Goal: Check status: Check status

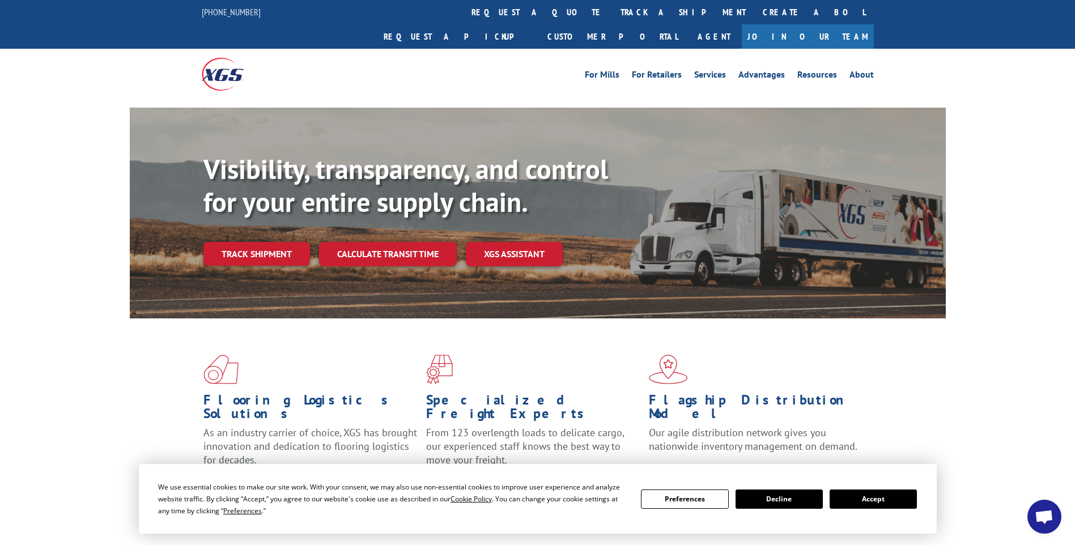
click at [282, 242] on link "Track shipment" at bounding box center [256, 254] width 107 height 24
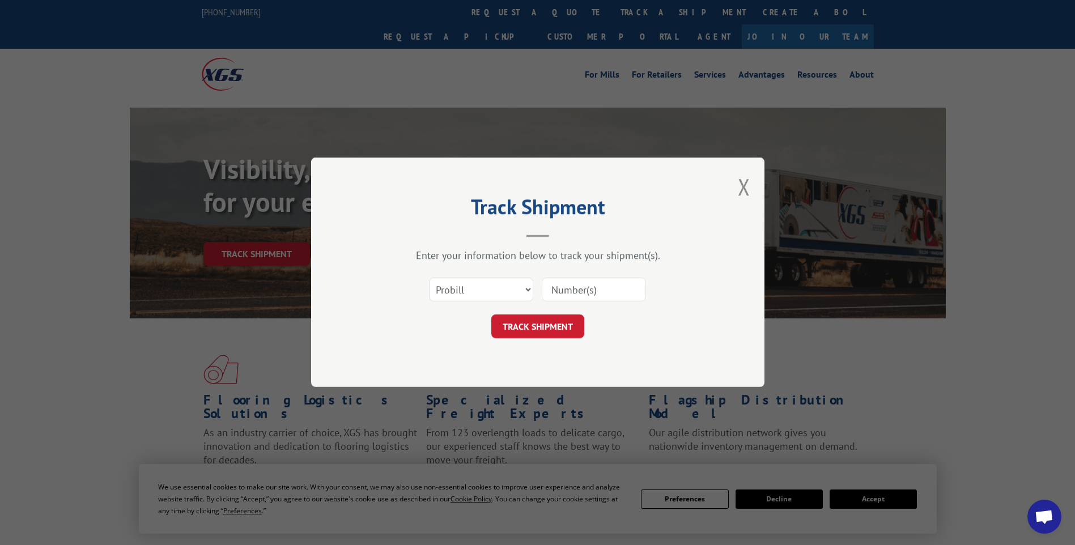
click at [575, 287] on input at bounding box center [594, 290] width 104 height 24
paste input "17402075"
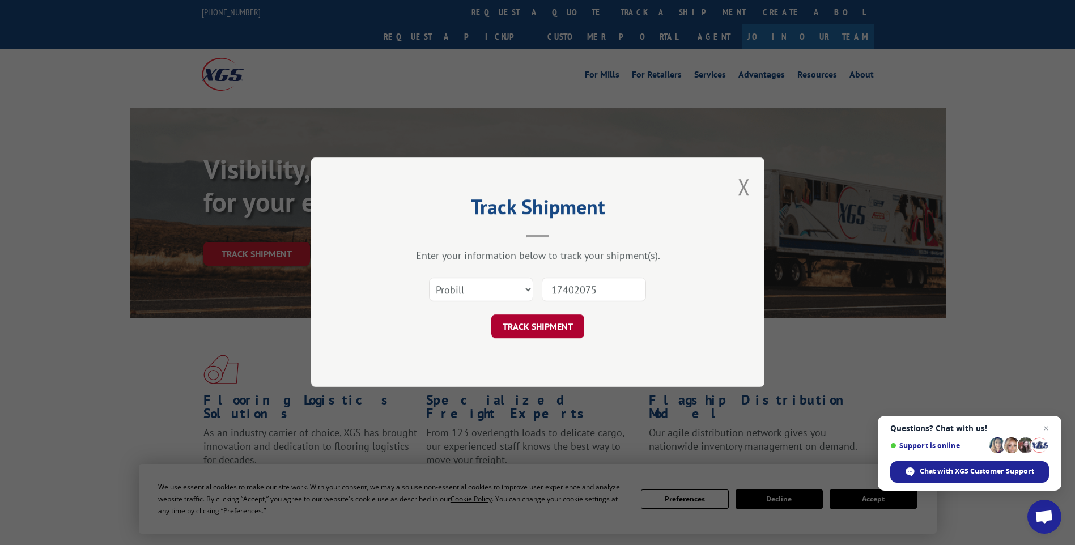
type input "17402075"
click at [562, 322] on button "TRACK SHIPMENT" at bounding box center [537, 327] width 93 height 24
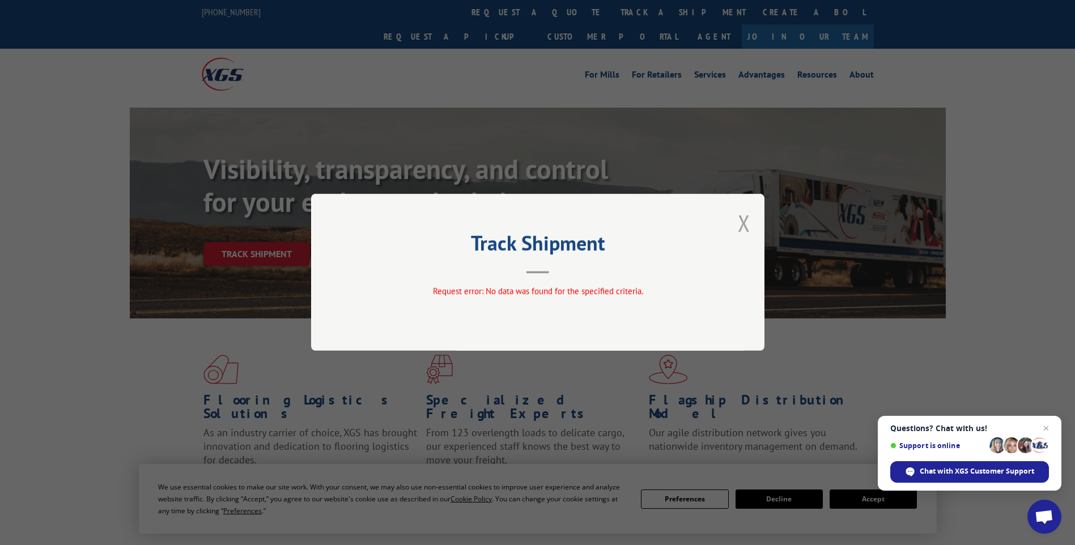
click at [745, 224] on button "Close modal" at bounding box center [744, 223] width 12 height 30
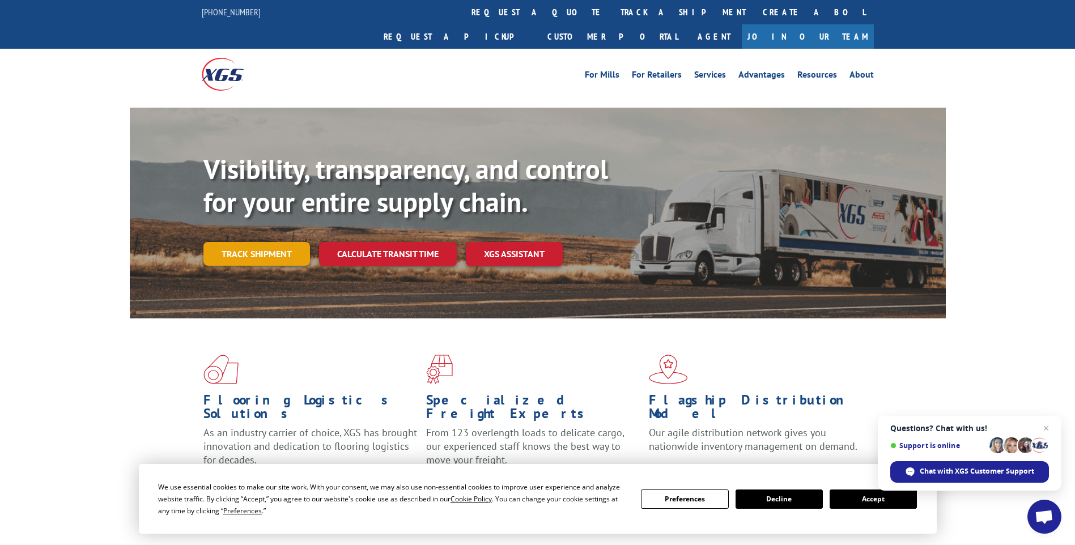
click at [272, 242] on link "Track shipment" at bounding box center [256, 254] width 107 height 24
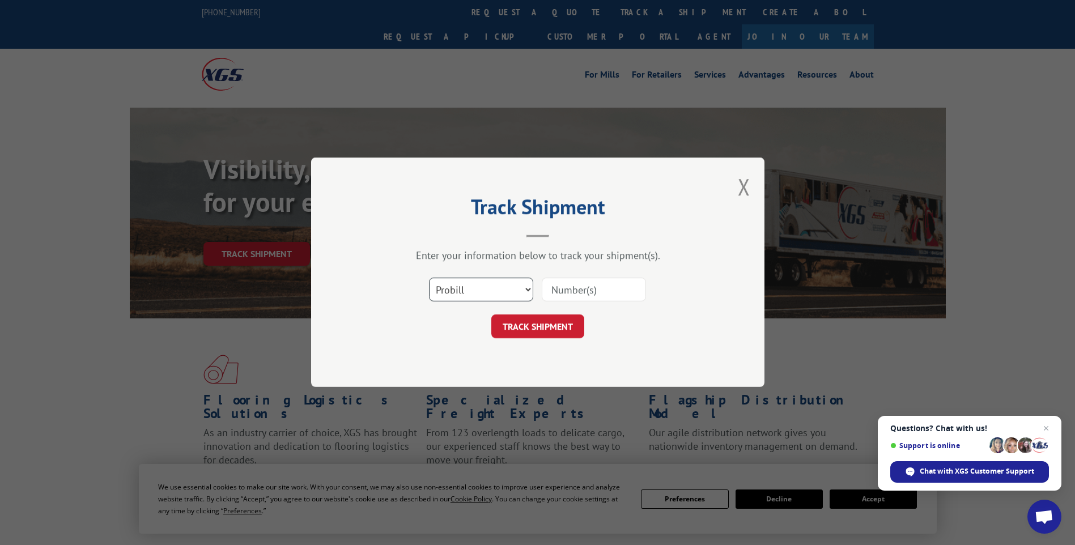
click at [514, 287] on select "Select category... Probill BOL PO" at bounding box center [481, 290] width 104 height 24
select select "bol"
click at [429, 278] on select "Select category... Probill BOL PO" at bounding box center [481, 290] width 104 height 24
click at [567, 294] on input at bounding box center [594, 290] width 104 height 24
paste input "134796752"
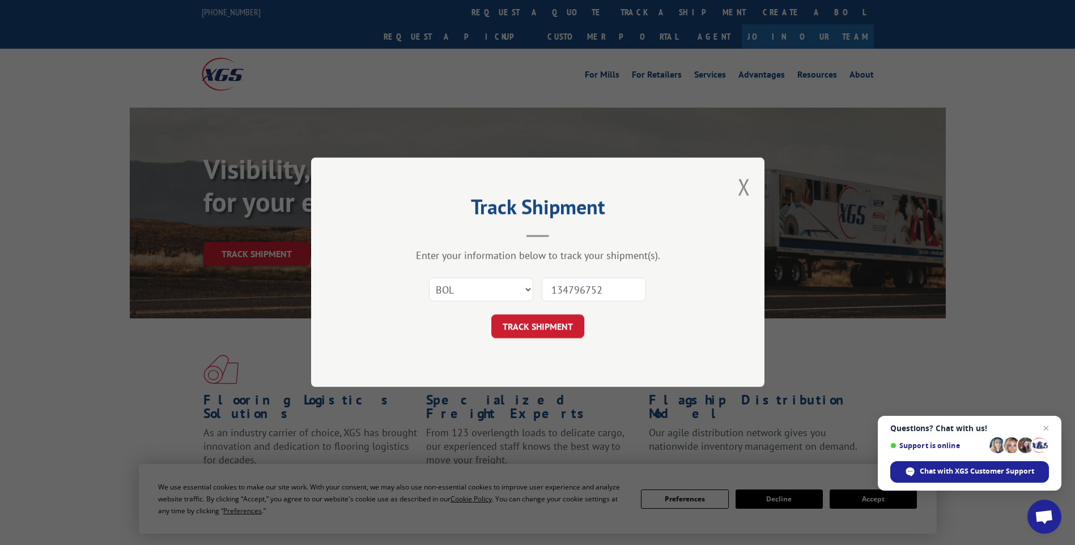
type input "134796752"
click at [541, 339] on div "Track Shipment Enter your information below to track your shipment(s). Select c…" at bounding box center [537, 273] width 453 height 230
click at [543, 328] on button "TRACK SHIPMENT" at bounding box center [537, 327] width 93 height 24
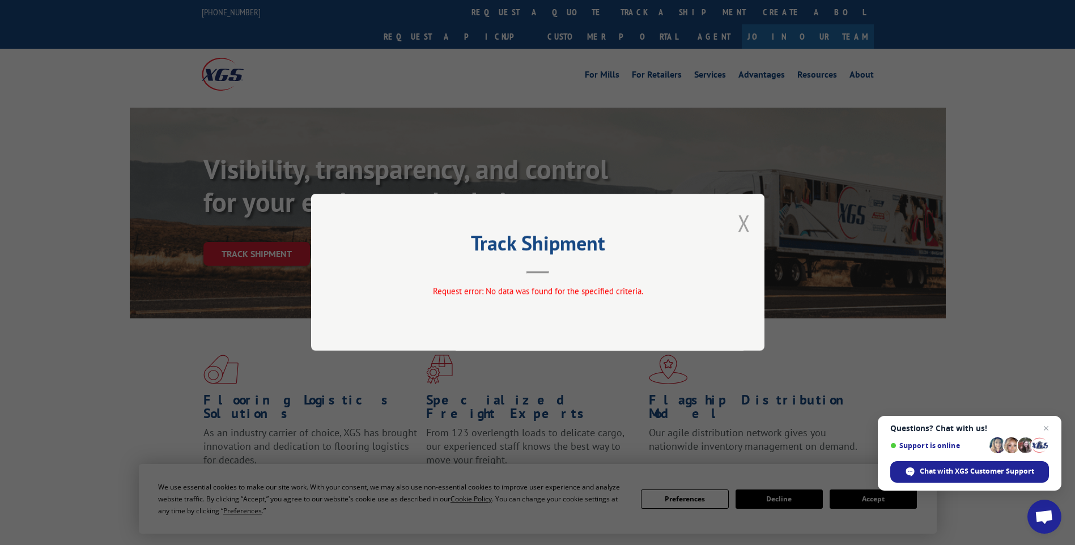
click at [748, 220] on button "Close modal" at bounding box center [744, 223] width 12 height 30
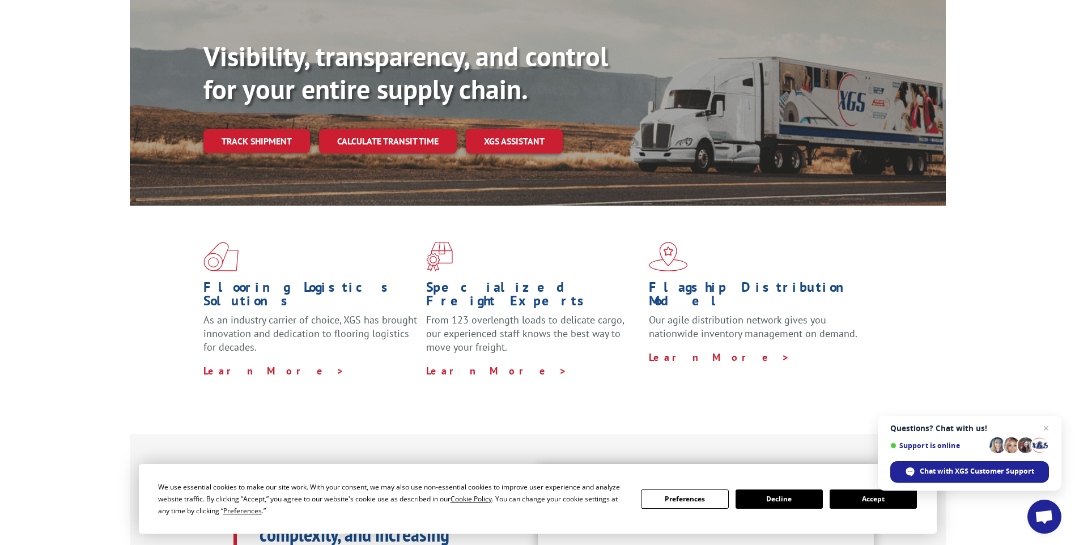
scroll to position [113, 0]
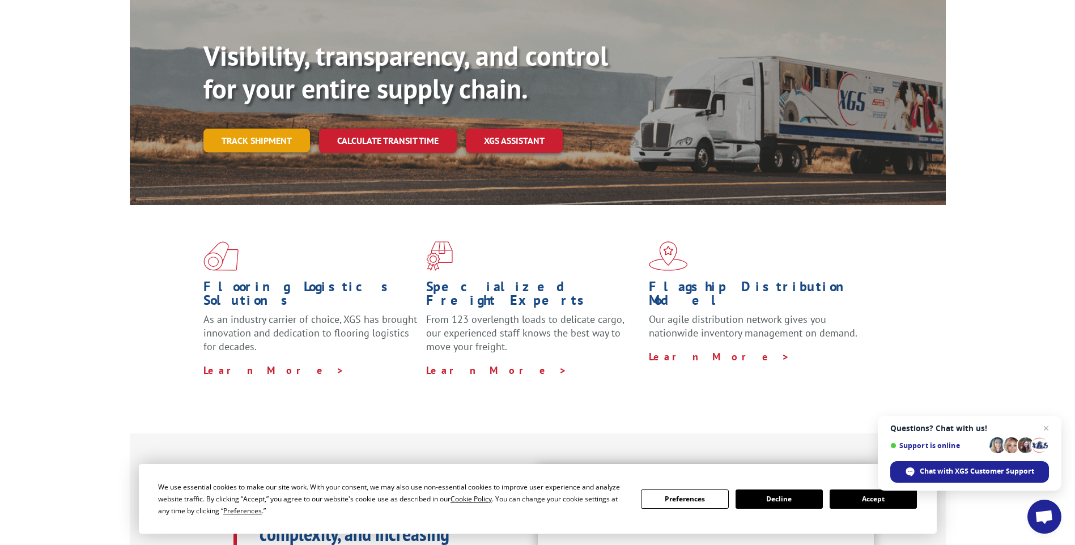
click at [237, 129] on link "Track shipment" at bounding box center [256, 141] width 107 height 24
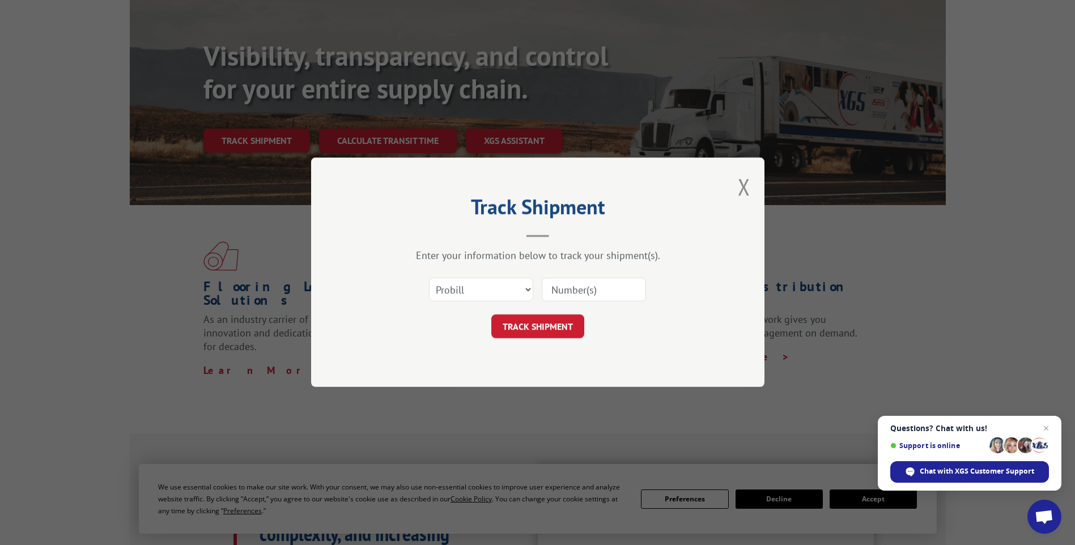
click at [592, 292] on input at bounding box center [594, 290] width 104 height 24
type input "17402075"
click button "TRACK SHIPMENT" at bounding box center [537, 327] width 93 height 24
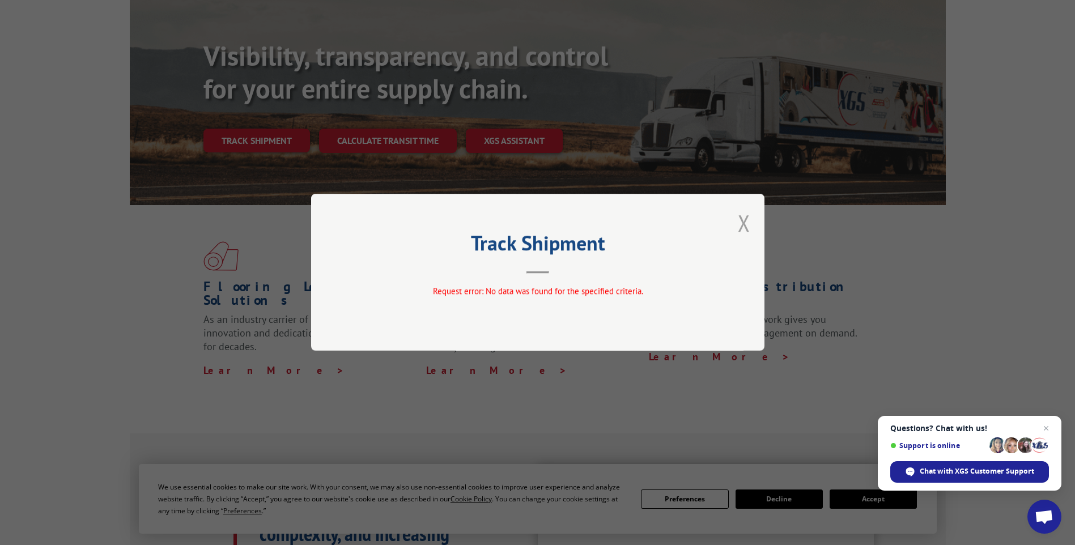
click at [746, 223] on button "Close modal" at bounding box center [744, 223] width 12 height 30
